Goal: Task Accomplishment & Management: Complete application form

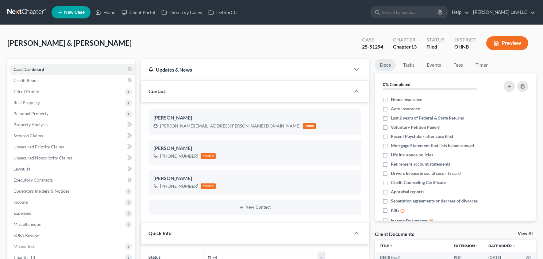
select select "6"
select select "0"
click at [24, 202] on span "Income" at bounding box center [21, 201] width 14 height 5
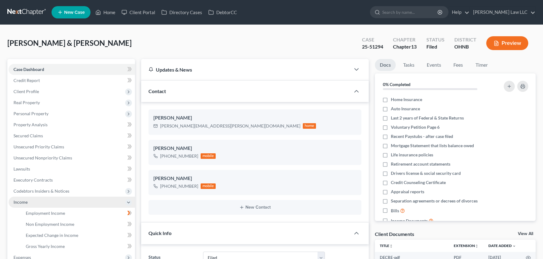
scroll to position [130, 0]
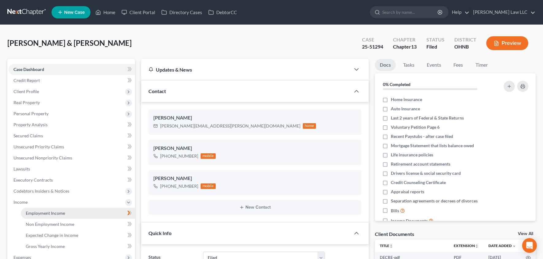
click at [83, 212] on link "Employment Income" at bounding box center [78, 212] width 114 height 11
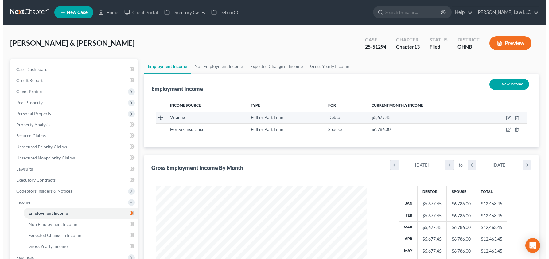
scroll to position [110, 223]
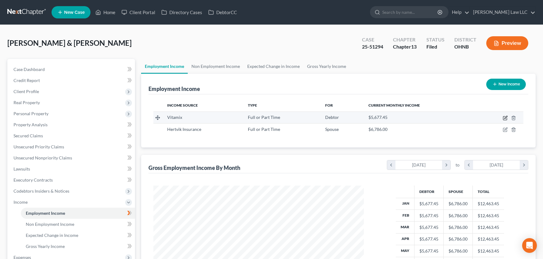
click at [504, 118] on icon "button" at bounding box center [505, 117] width 5 height 5
select select "0"
select select "36"
select select "2"
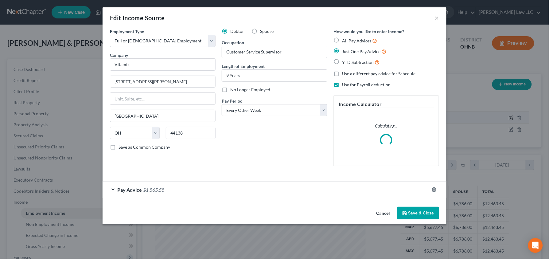
scroll to position [110, 226]
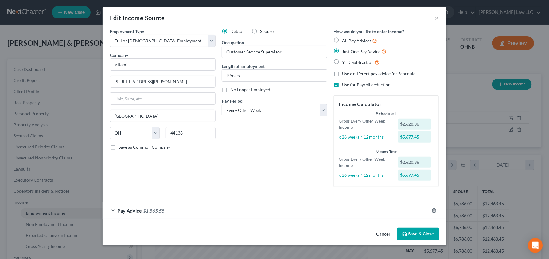
click at [198, 209] on div "Pay Advice $1,565.58" at bounding box center [265, 210] width 327 height 16
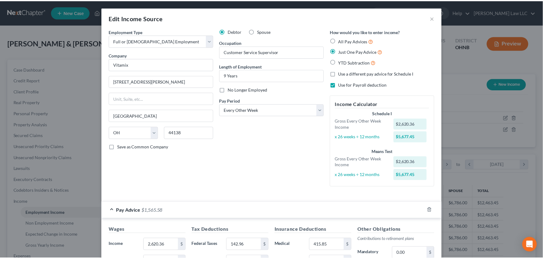
scroll to position [2, 0]
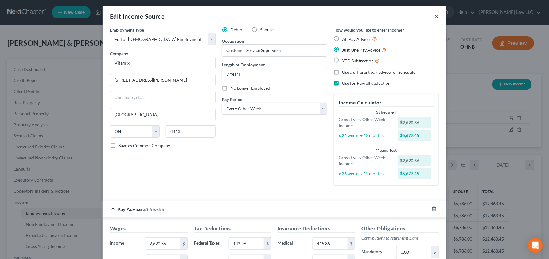
click at [435, 16] on button "×" at bounding box center [437, 16] width 4 height 7
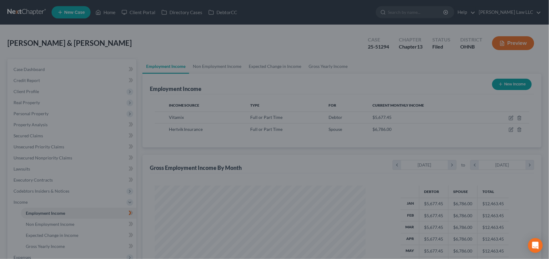
scroll to position [306770, 306657]
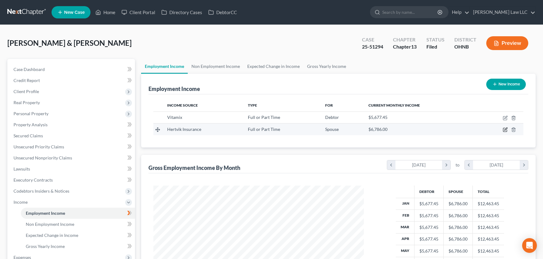
click at [505, 130] on icon "button" at bounding box center [506, 129] width 3 height 3
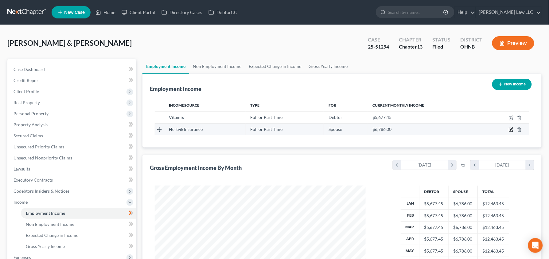
select select "0"
select select "36"
select select "2"
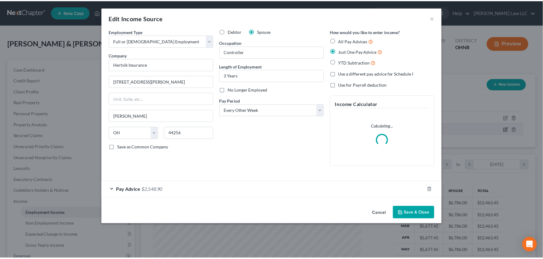
scroll to position [110, 226]
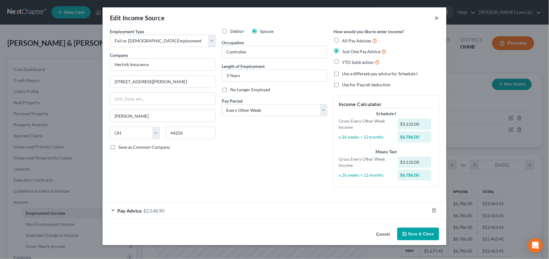
click at [437, 17] on button "×" at bounding box center [437, 17] width 4 height 7
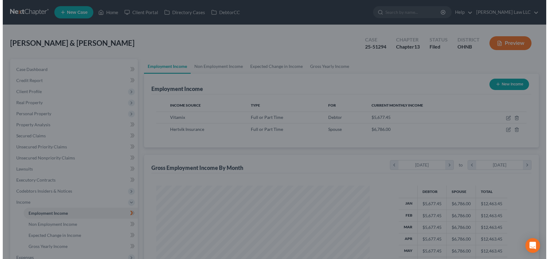
scroll to position [306770, 306657]
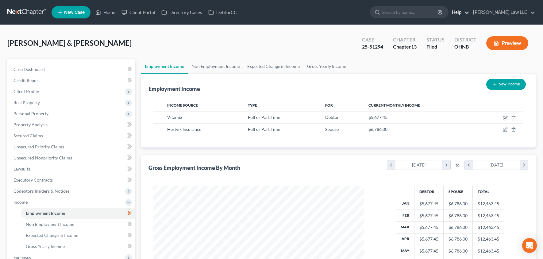
click at [470, 17] on link "Help" at bounding box center [459, 12] width 21 height 11
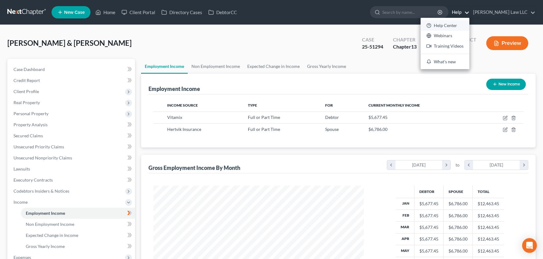
click at [470, 24] on link "Help Center" at bounding box center [445, 25] width 49 height 10
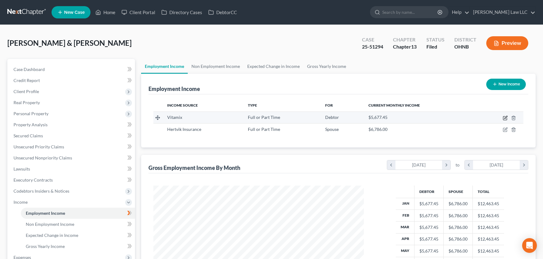
click at [504, 118] on icon "button" at bounding box center [505, 117] width 5 height 5
select select "0"
select select "36"
select select "2"
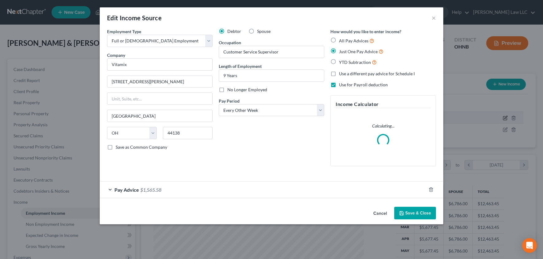
scroll to position [110, 226]
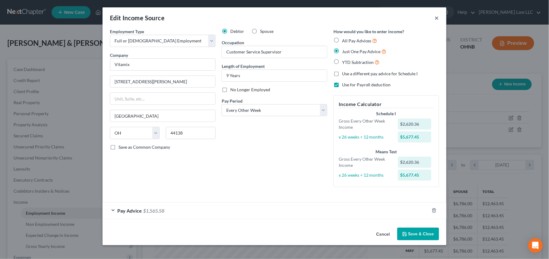
click at [438, 18] on button "×" at bounding box center [437, 17] width 4 height 7
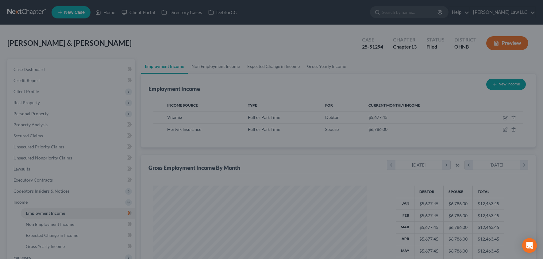
scroll to position [110, 223]
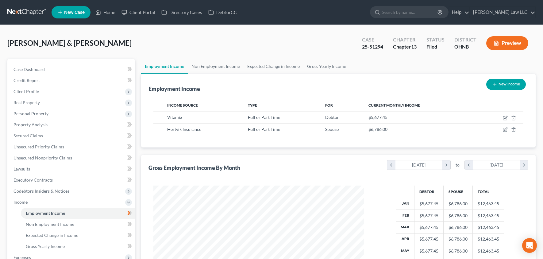
click at [507, 40] on button "Preview" at bounding box center [507, 43] width 42 height 14
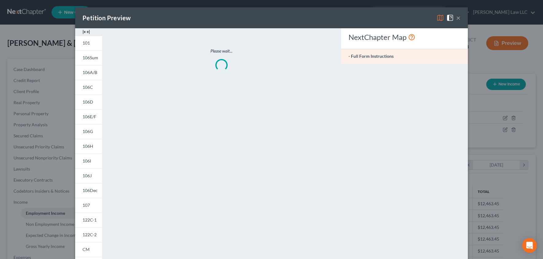
scroll to position [110, 226]
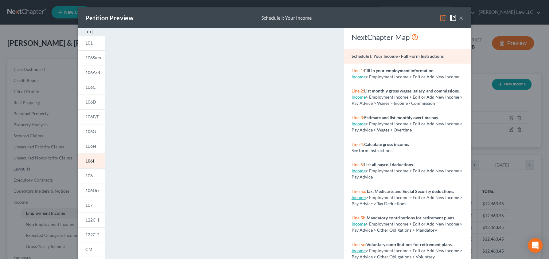
click at [459, 19] on button "×" at bounding box center [461, 17] width 4 height 7
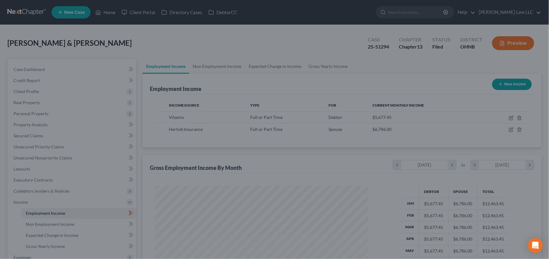
scroll to position [306770, 306657]
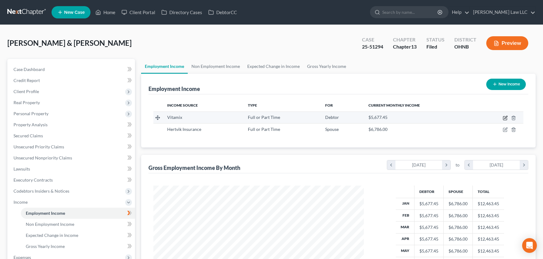
click at [505, 118] on icon "button" at bounding box center [506, 117] width 3 height 3
select select "0"
select select "36"
select select "2"
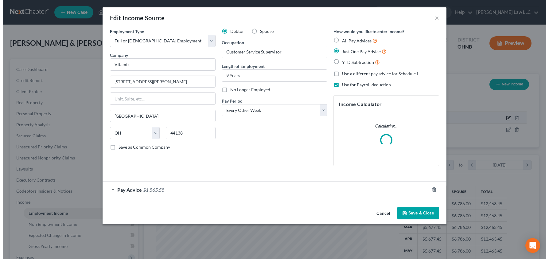
scroll to position [110, 226]
